Goal: Task Accomplishment & Management: Use online tool/utility

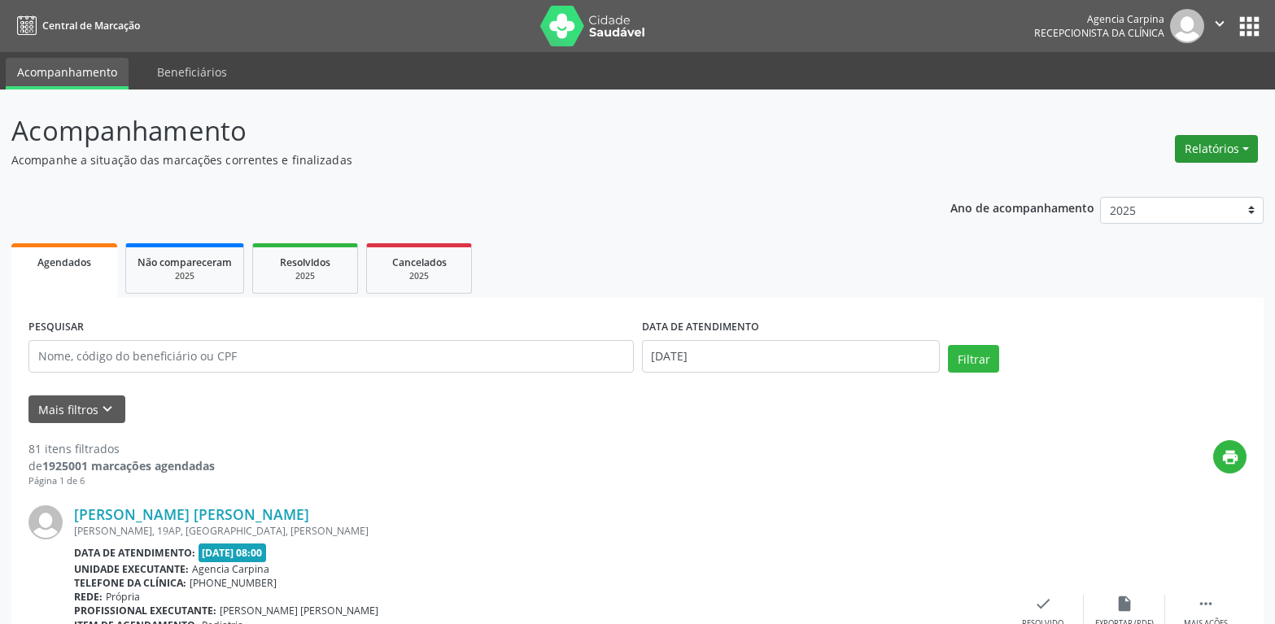
click at [1207, 149] on button "Relatórios" at bounding box center [1216, 149] width 83 height 28
click at [1172, 183] on link "Agendamentos" at bounding box center [1171, 183] width 175 height 23
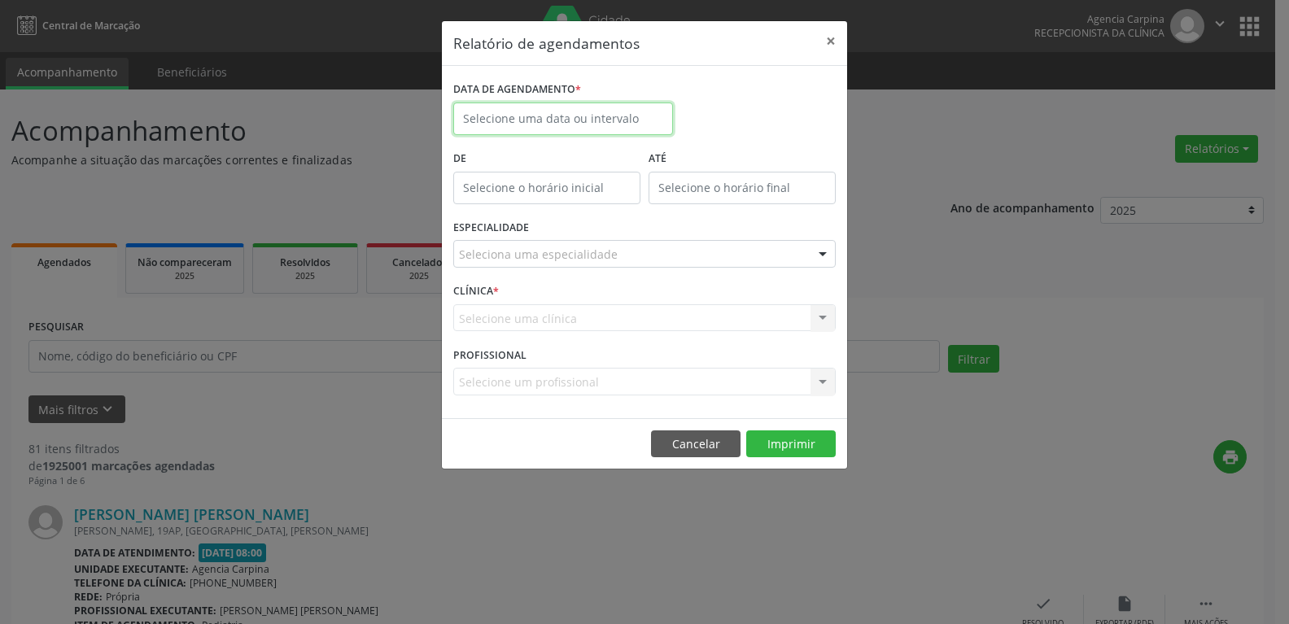
click at [580, 127] on input "text" at bounding box center [563, 119] width 220 height 33
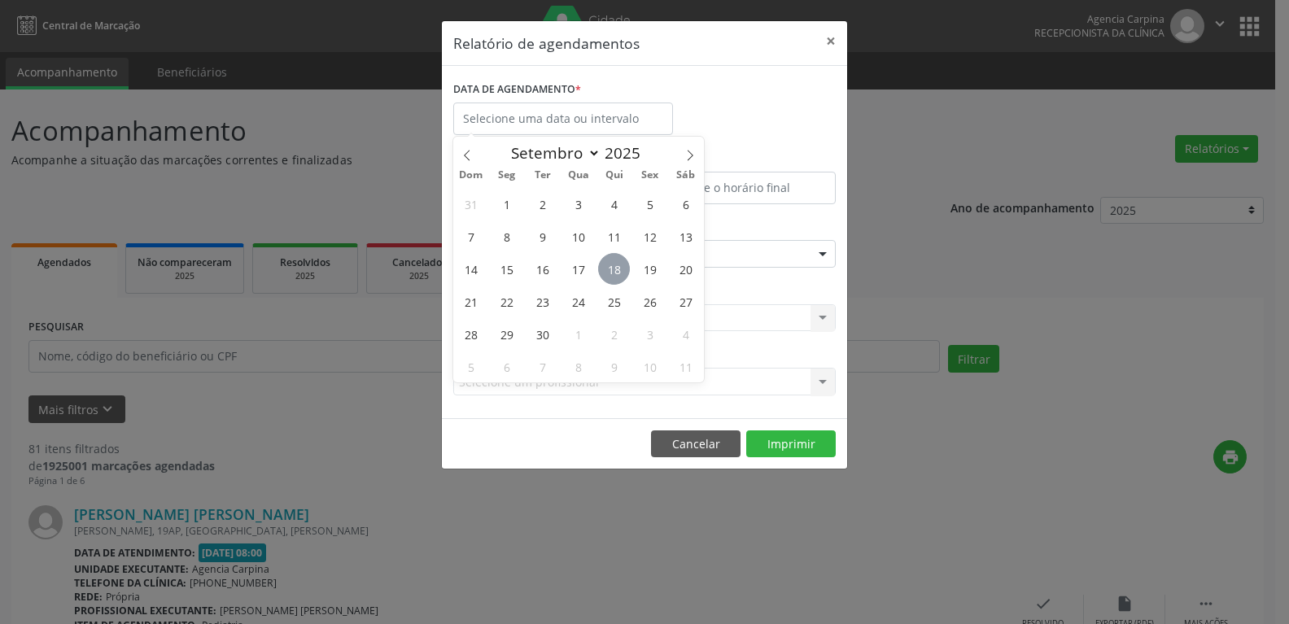
click at [627, 267] on span "18" at bounding box center [614, 269] width 32 height 32
type input "[DATE]"
click at [627, 267] on span "18" at bounding box center [614, 269] width 32 height 32
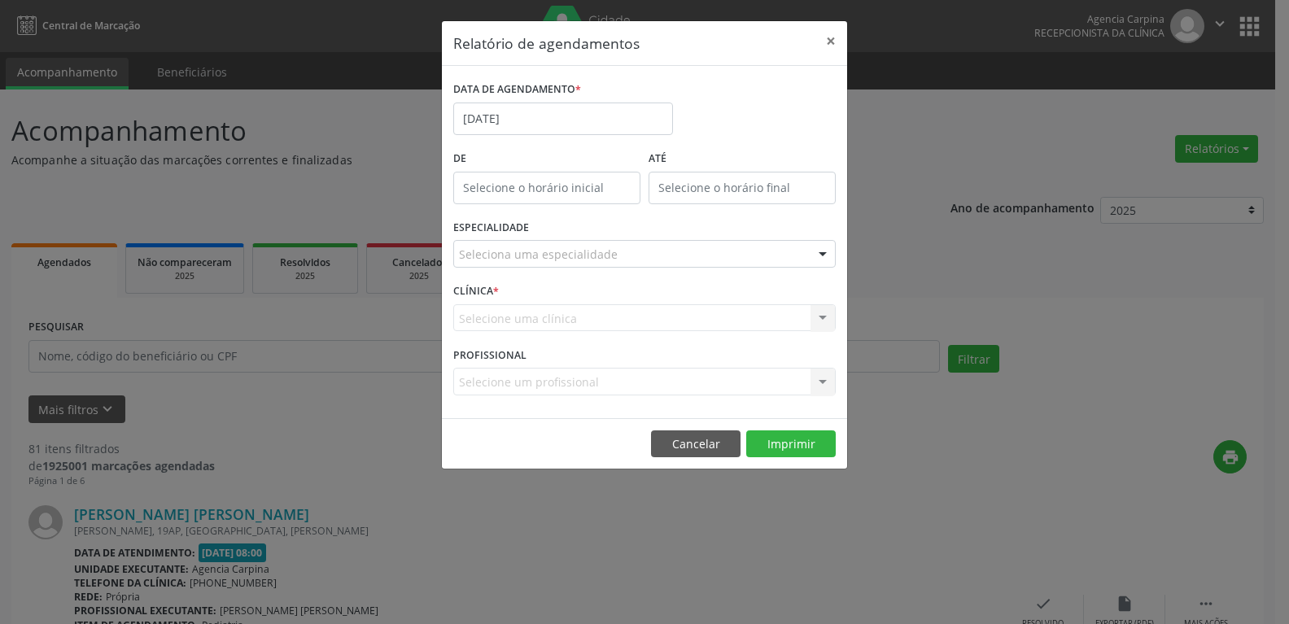
click at [627, 260] on div "Seleciona uma especialidade" at bounding box center [644, 254] width 382 height 28
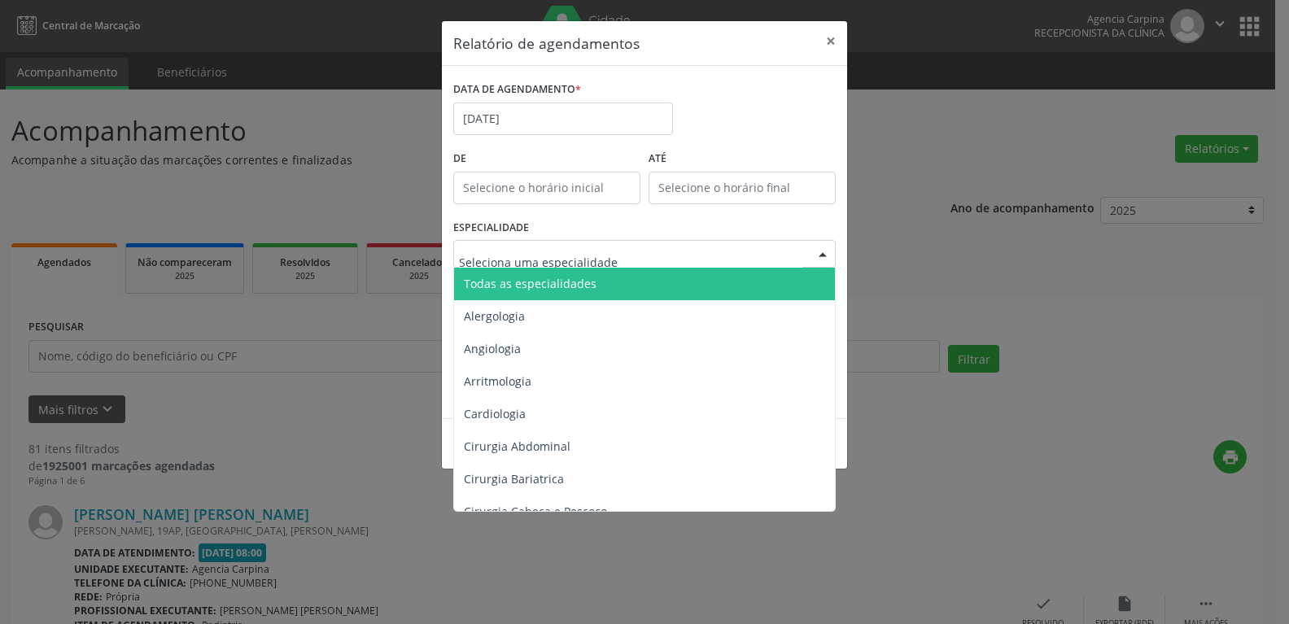
click at [627, 280] on span "Todas as especialidades" at bounding box center [645, 284] width 383 height 33
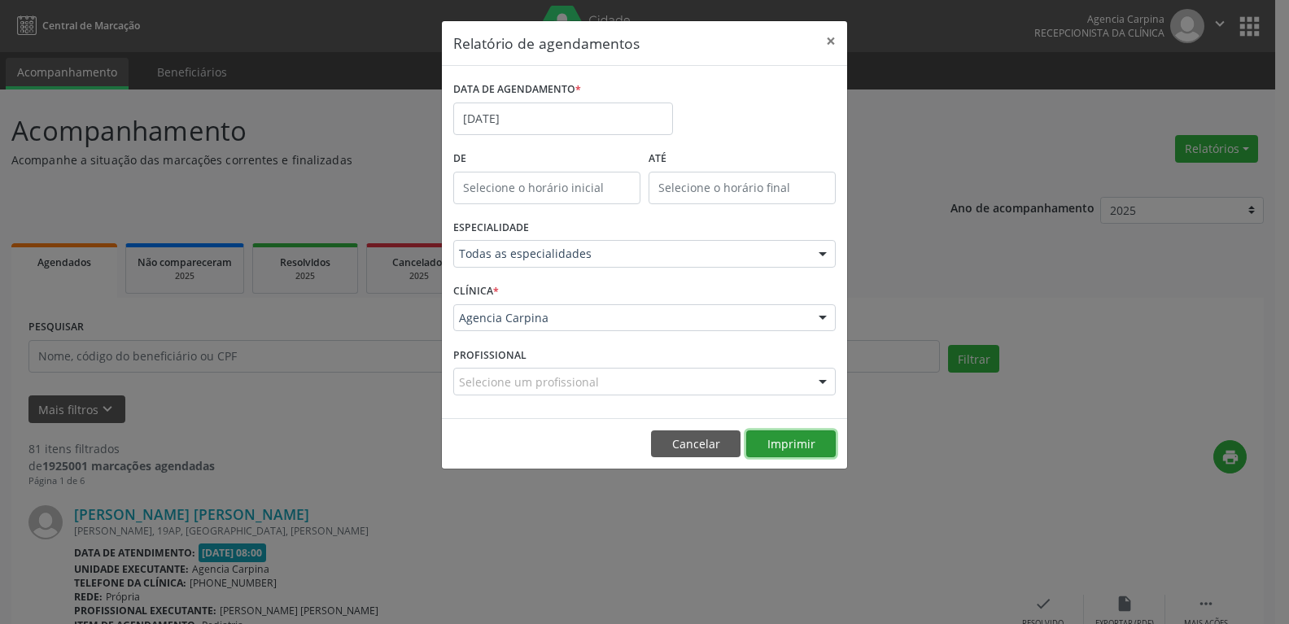
click at [782, 443] on button "Imprimir" at bounding box center [791, 444] width 90 height 28
click at [534, 120] on input "[DATE]" at bounding box center [563, 119] width 220 height 33
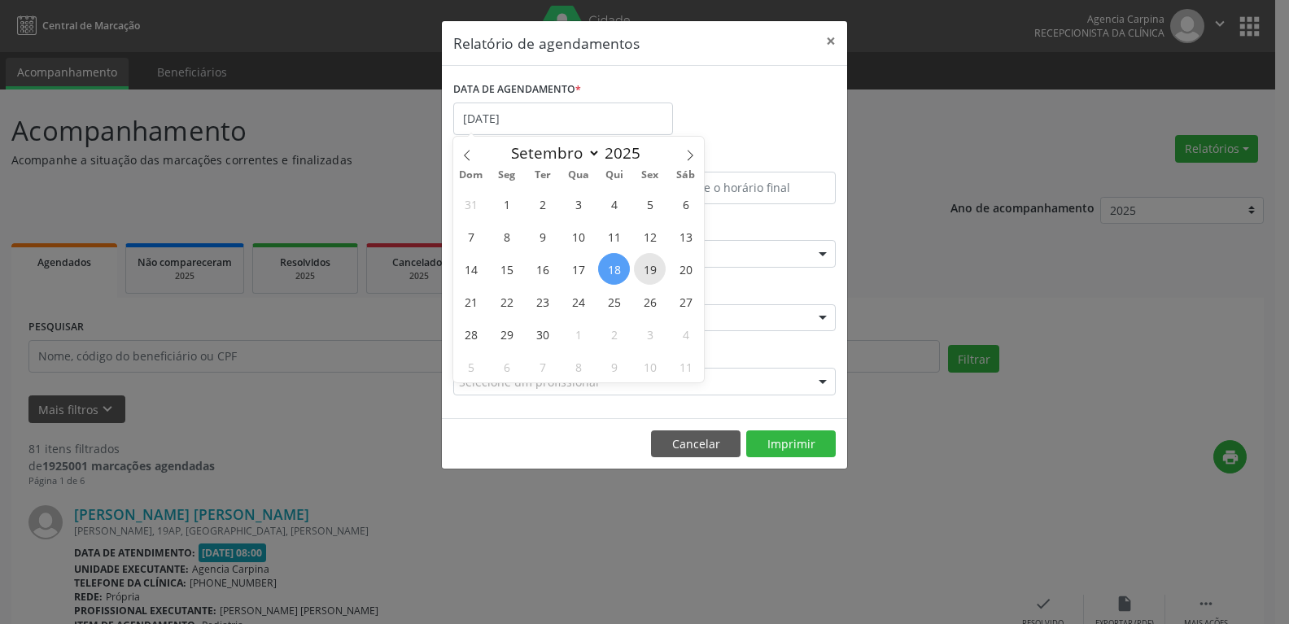
click at [651, 265] on span "19" at bounding box center [650, 269] width 32 height 32
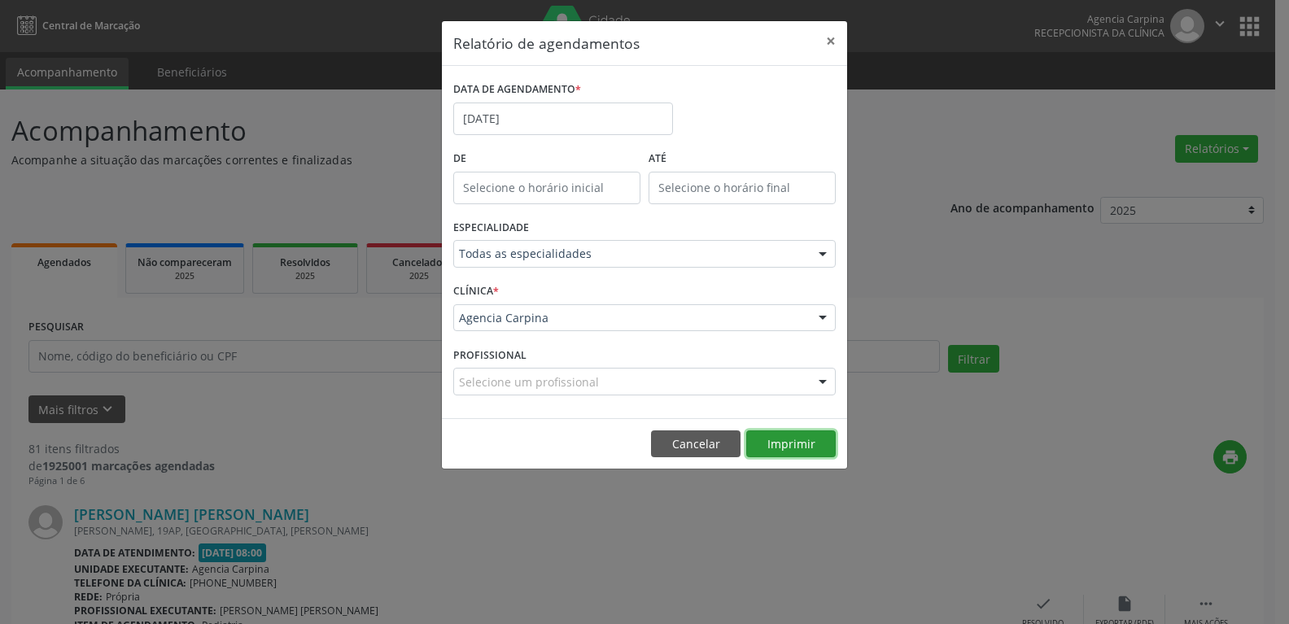
click at [790, 448] on button "Imprimir" at bounding box center [791, 444] width 90 height 28
click at [832, 33] on button "×" at bounding box center [830, 41] width 33 height 40
